Goal: Task Accomplishment & Management: Use online tool/utility

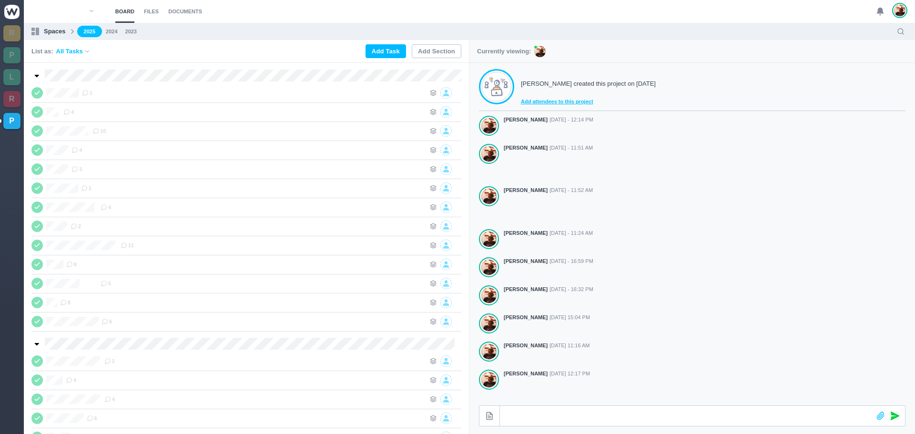
scroll to position [152, 0]
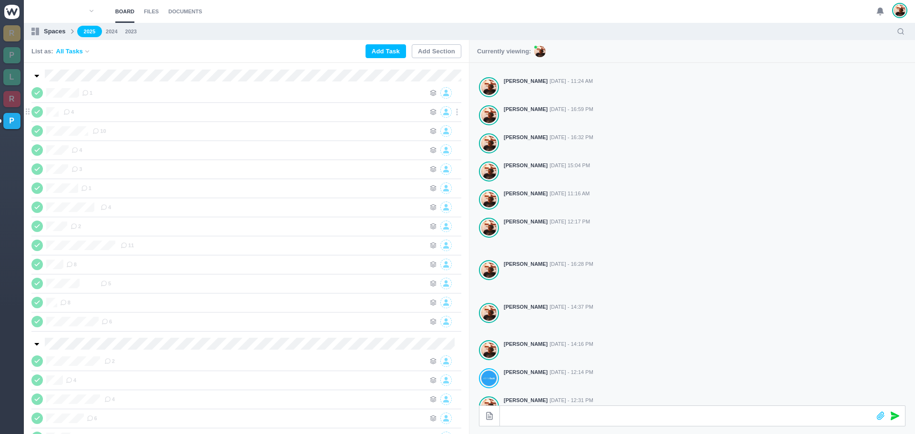
click at [38, 108] on span at bounding box center [36, 111] width 11 height 11
click at [126, 118] on div "EGG 4" at bounding box center [246, 111] width 430 height 19
click at [125, 110] on div "4" at bounding box center [244, 111] width 362 height 11
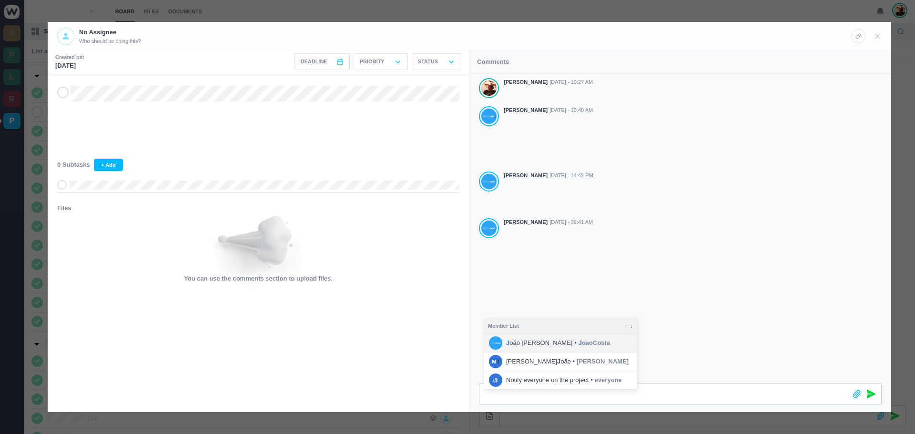
click at [570, 343] on li "J oão [PERSON_NAME] • J oaoCosta" at bounding box center [560, 343] width 152 height 18
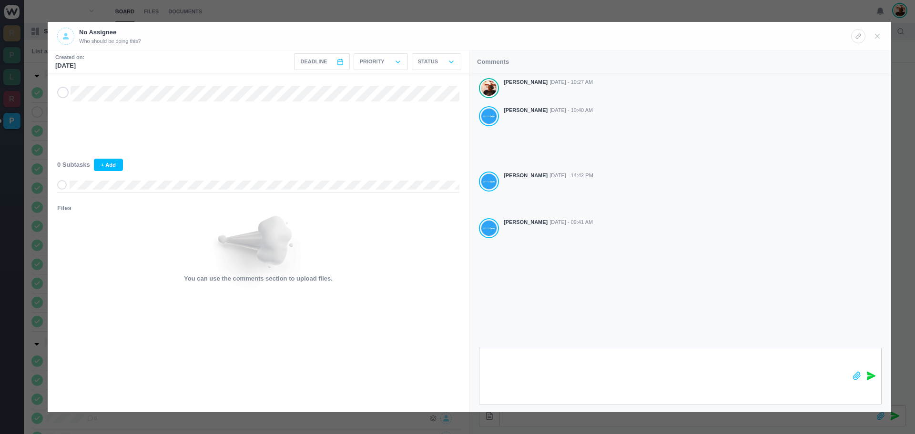
click at [869, 371] on span at bounding box center [871, 376] width 9 height 56
click at [878, 37] on use at bounding box center [877, 36] width 4 height 4
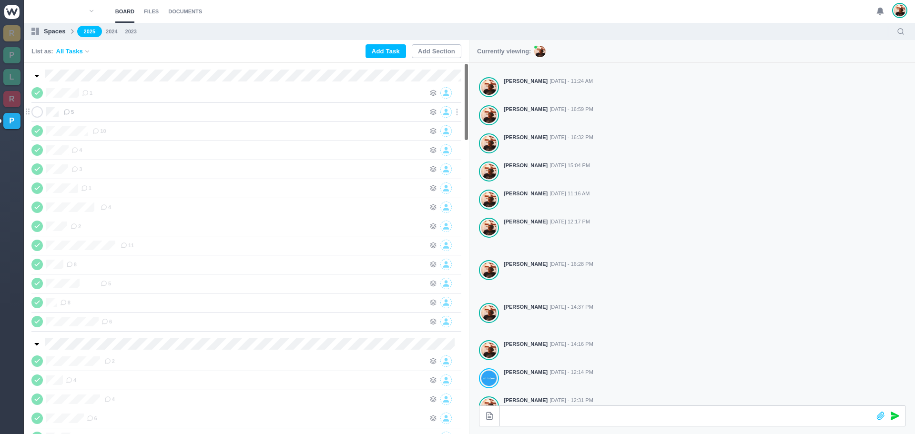
click at [117, 110] on div "5" at bounding box center [244, 111] width 362 height 11
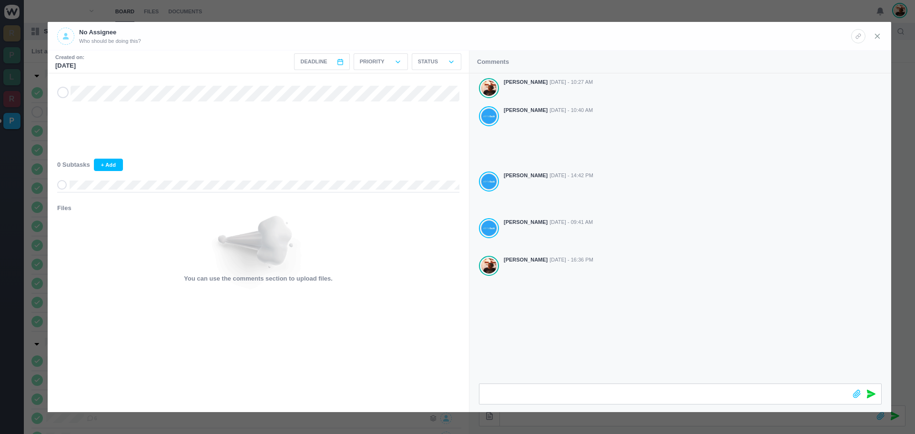
click at [876, 36] on icon at bounding box center [877, 36] width 9 height 9
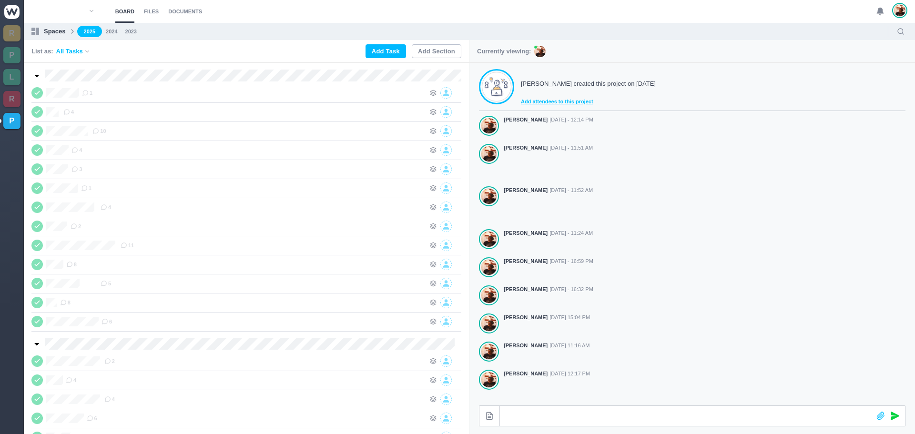
scroll to position [152, 0]
